Goal: Task Accomplishment & Management: Complete application form

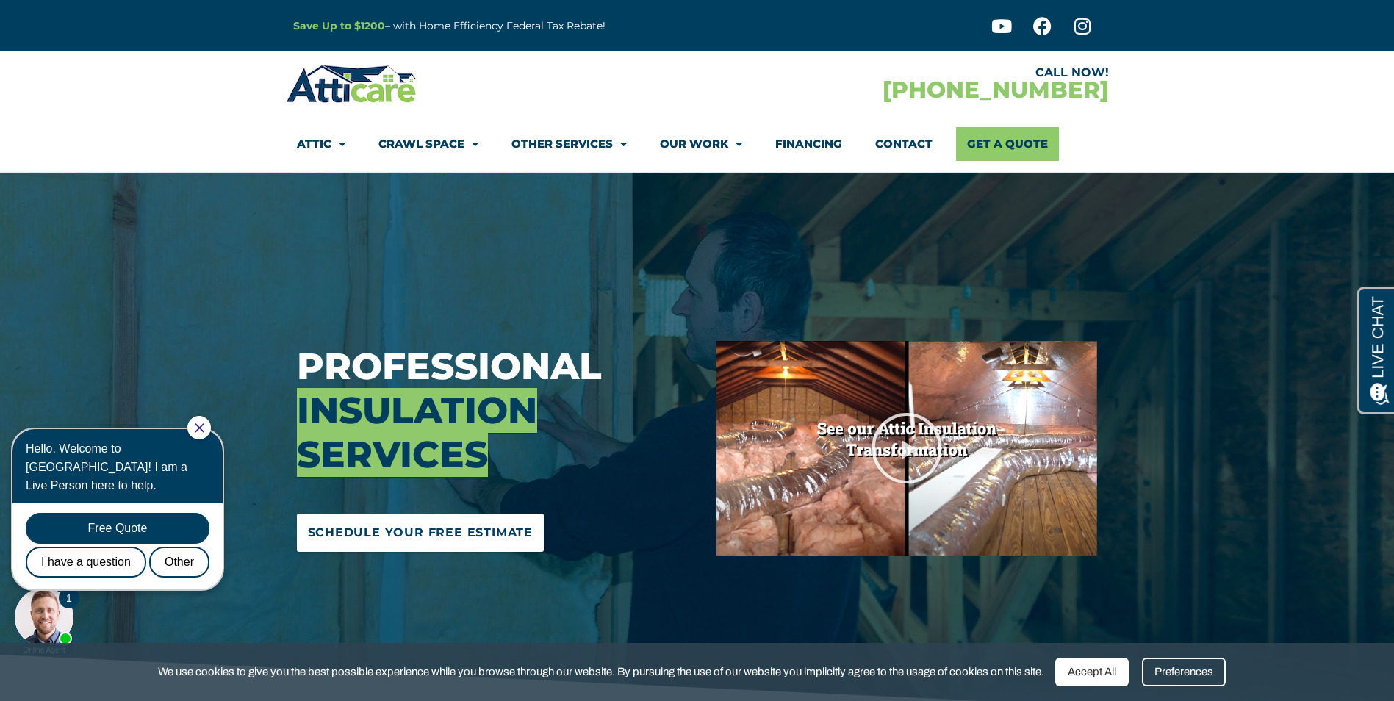
click at [435, 530] on span "Schedule Your Free Estimate" at bounding box center [421, 533] width 226 height 24
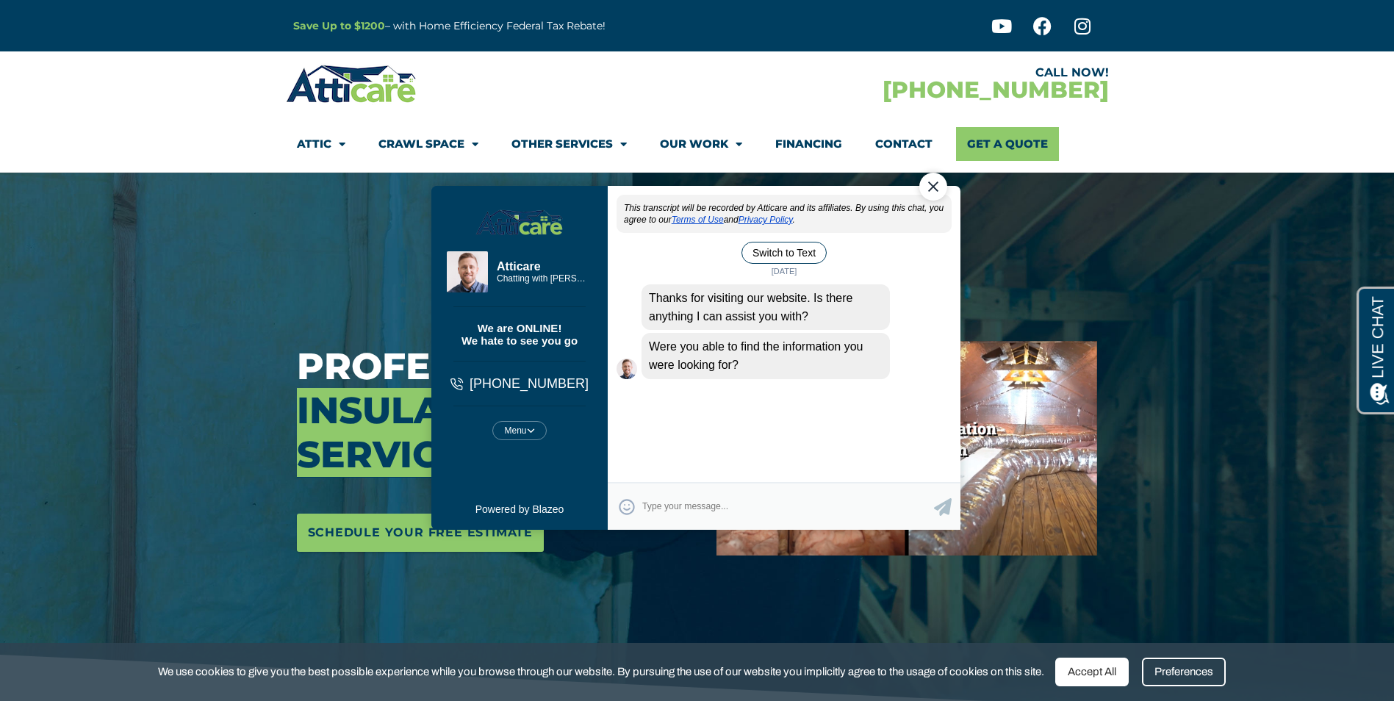
drag, startPoint x: 931, startPoint y: 181, endPoint x: 1345, endPoint y: 320, distance: 436.8
click at [929, 182] on div "Close Chat" at bounding box center [932, 187] width 28 height 28
